Goal: Information Seeking & Learning: Find specific fact

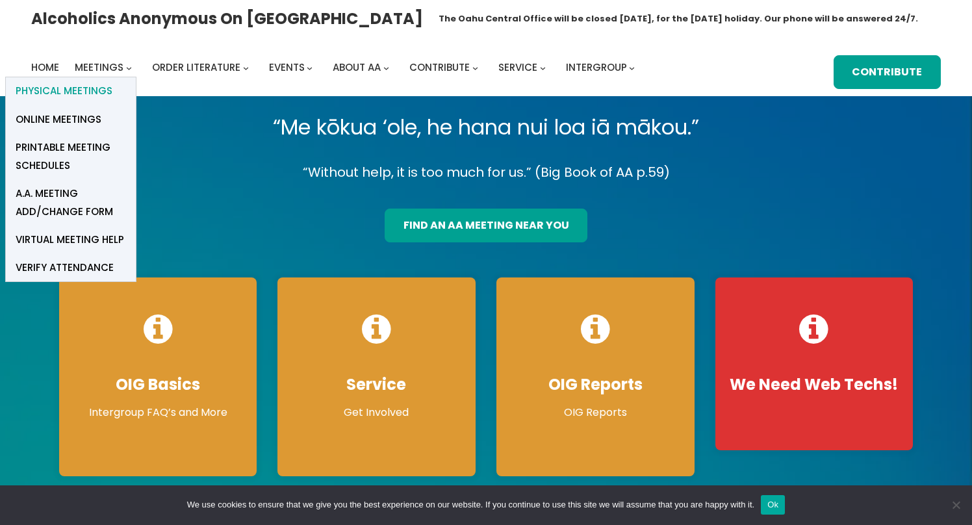
click at [86, 85] on span "Physical Meetings" at bounding box center [64, 91] width 97 height 18
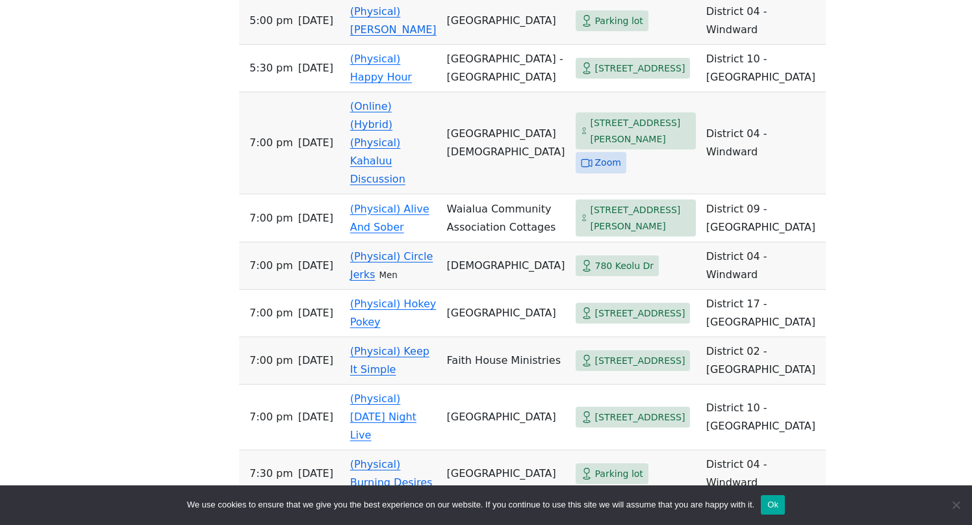
scroll to position [682, 0]
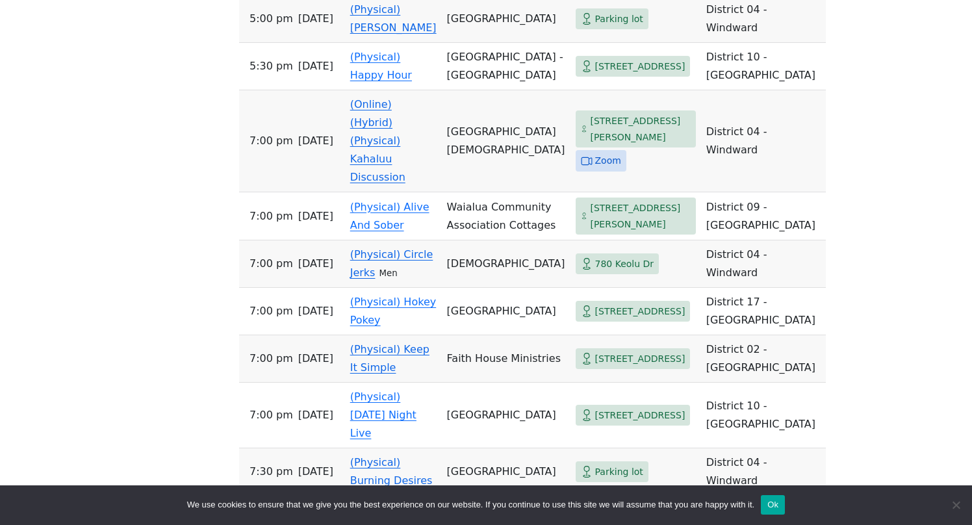
click at [590, 125] on span "[STREET_ADDRESS][PERSON_NAME]" at bounding box center [640, 129] width 100 height 32
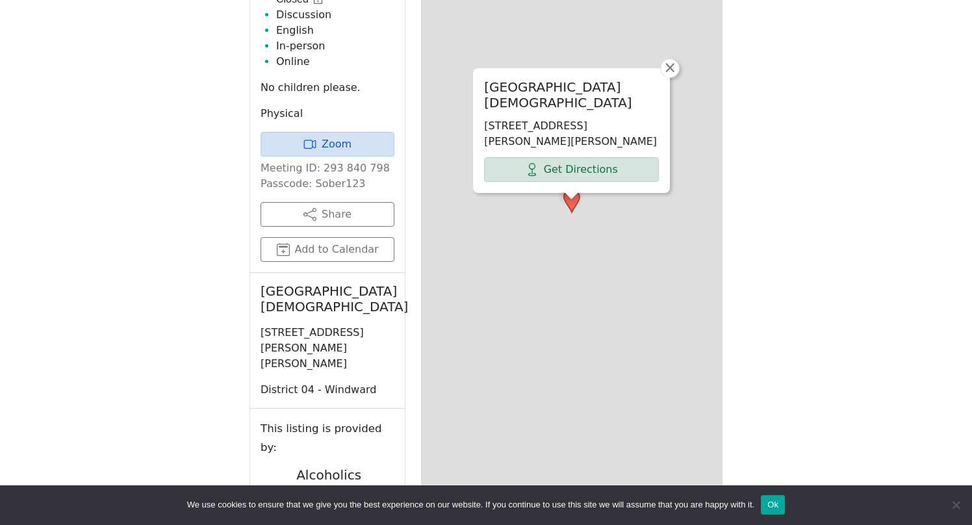
scroll to position [452, 0]
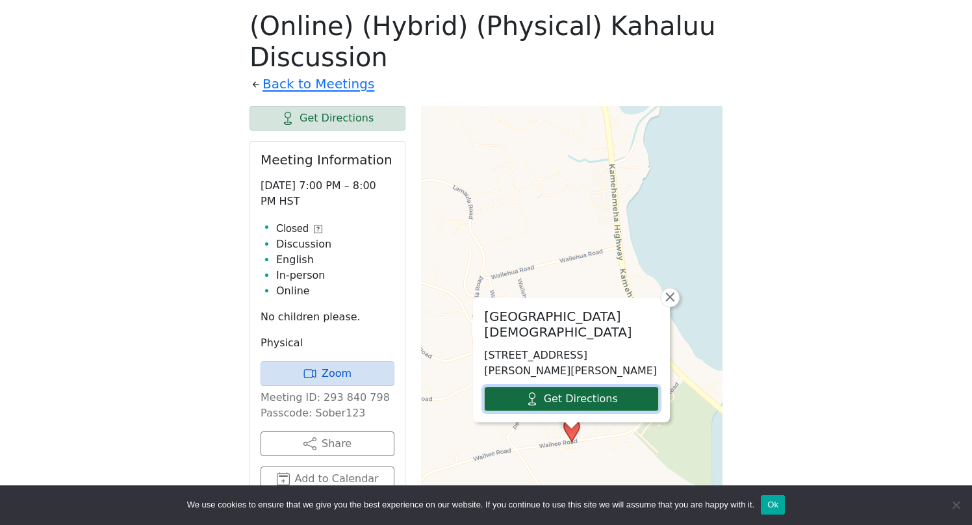
click at [575, 400] on link "Get Directions" at bounding box center [571, 399] width 175 height 25
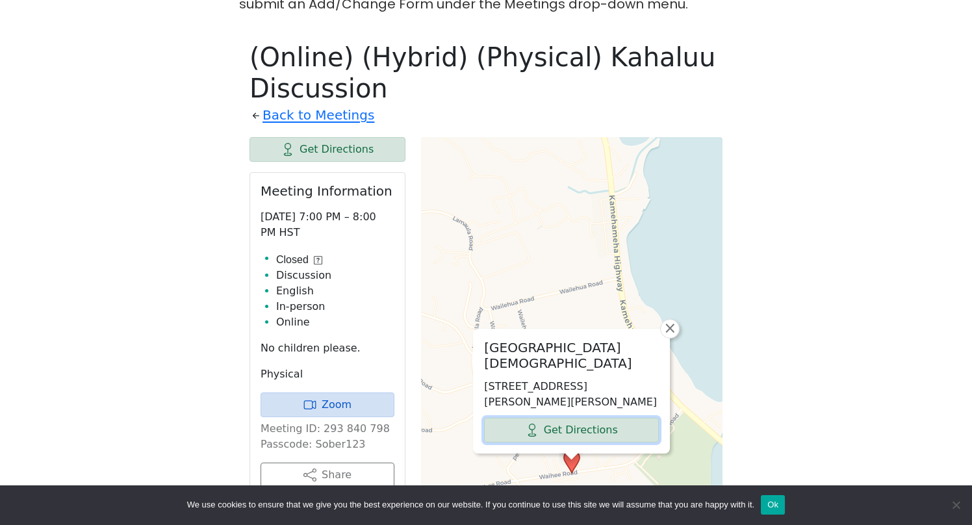
scroll to position [403, 0]
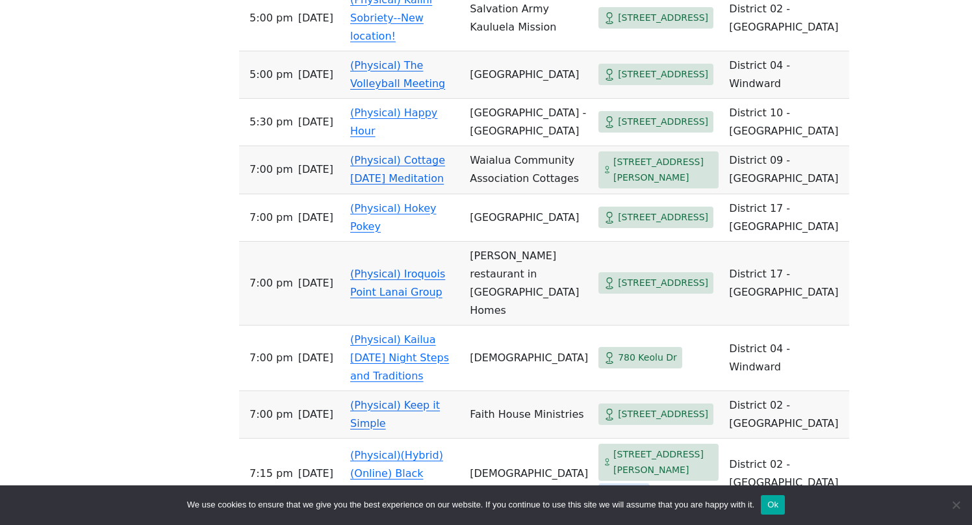
scroll to position [1948, 0]
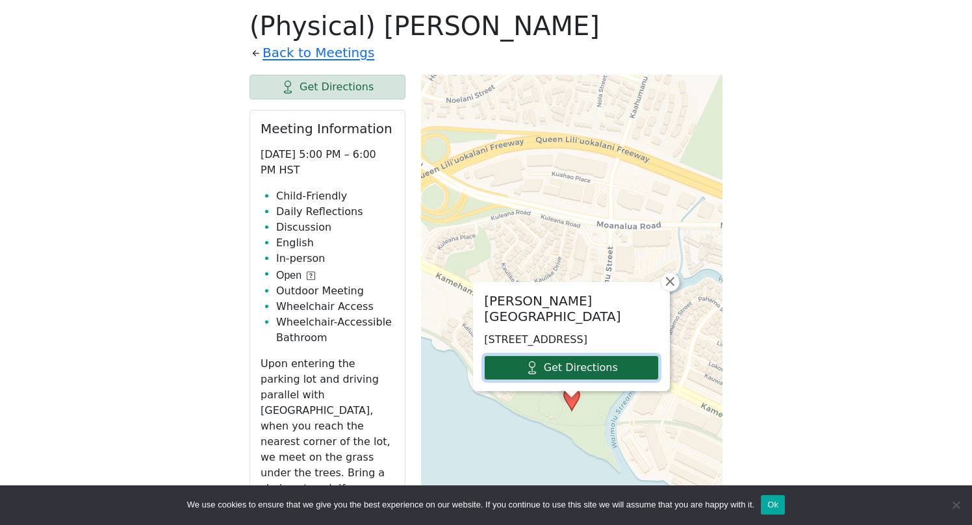
click at [584, 370] on link "Get Directions" at bounding box center [571, 367] width 175 height 25
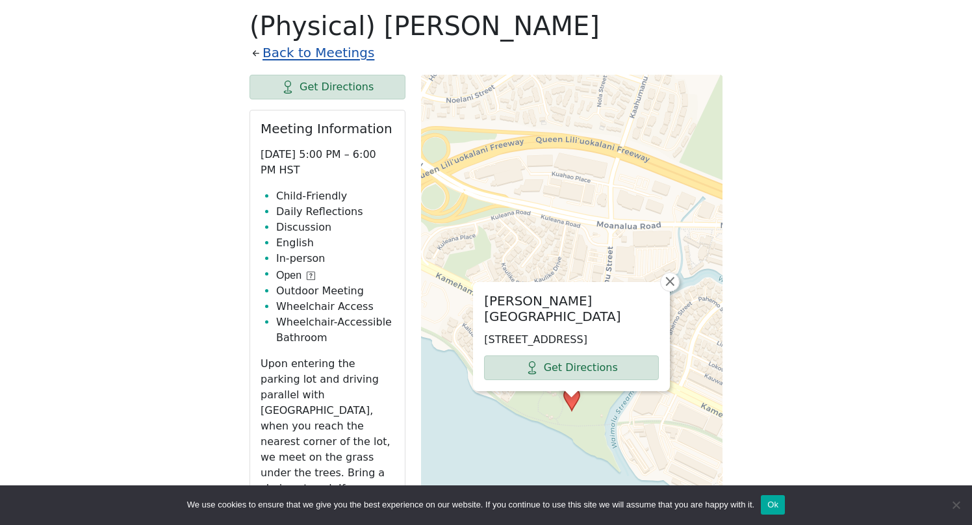
click at [281, 55] on link "Back to Meetings" at bounding box center [319, 53] width 112 height 23
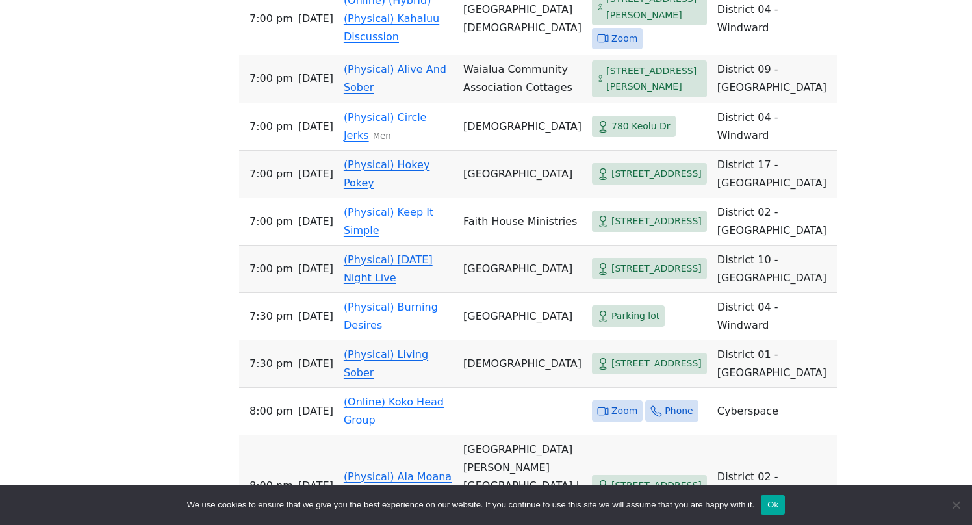
scroll to position [819, 0]
